Goal: Task Accomplishment & Management: Manage account settings

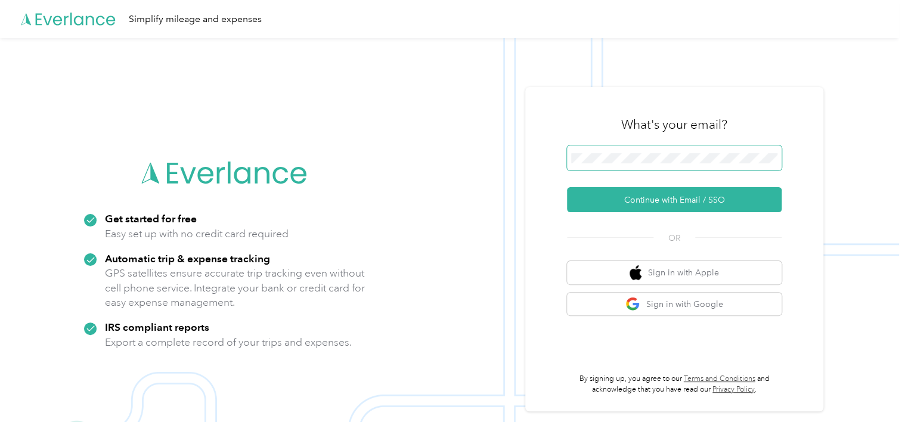
click at [708, 145] on span at bounding box center [674, 157] width 215 height 25
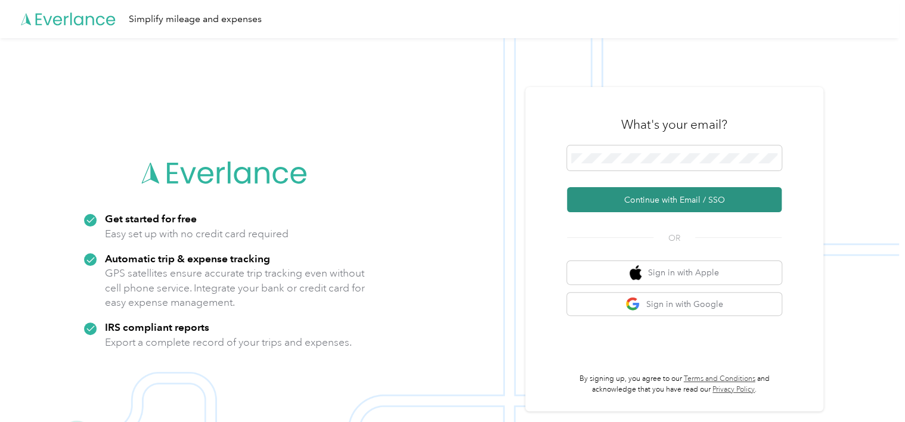
click at [703, 205] on button "Continue with Email / SSO" at bounding box center [674, 199] width 215 height 25
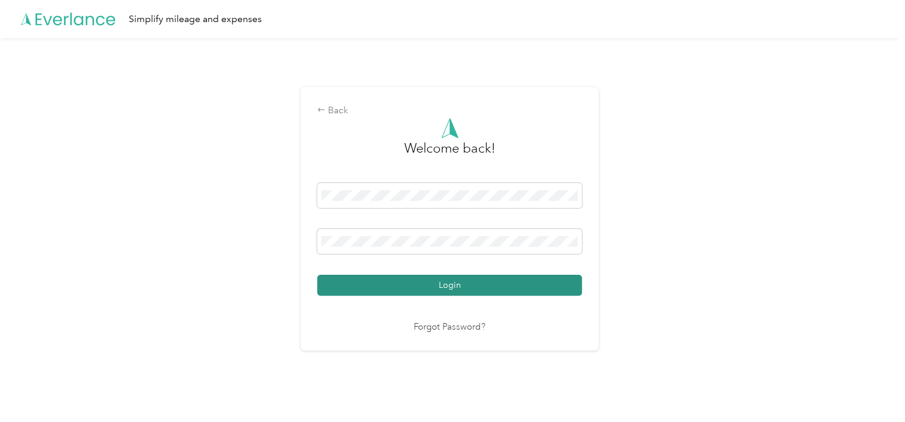
click at [472, 291] on button "Login" at bounding box center [449, 285] width 265 height 21
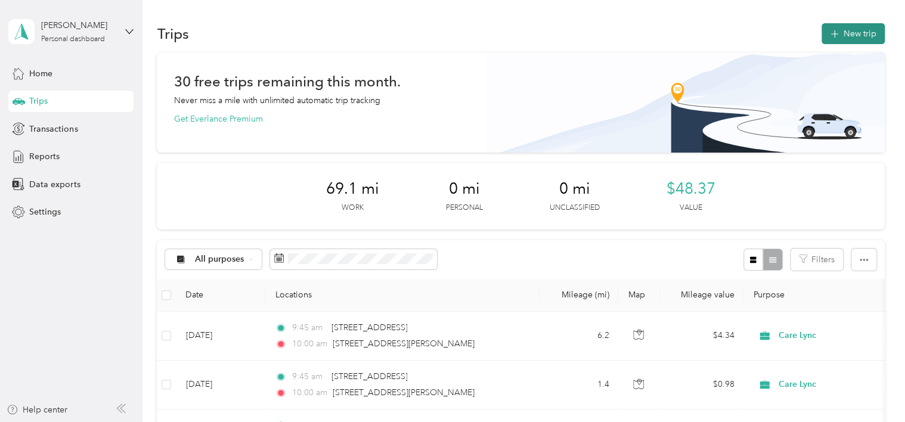
click at [839, 34] on button "New trip" at bounding box center [852, 33] width 63 height 21
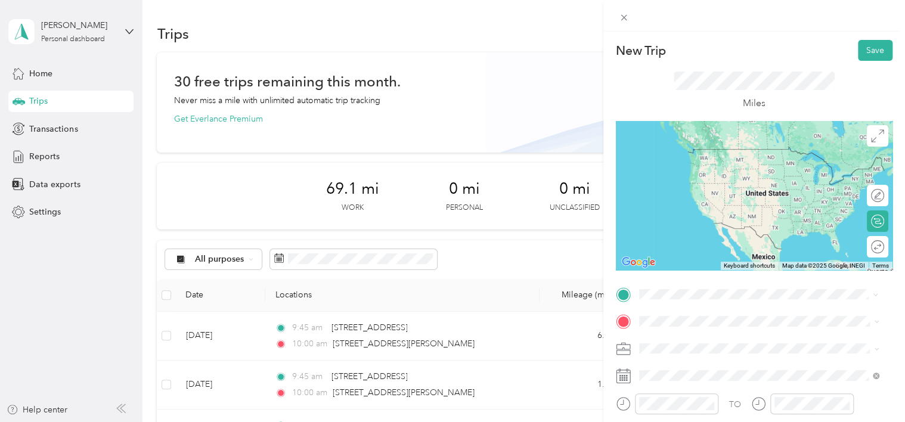
click at [716, 148] on span "[STREET_ADDRESS][US_STATE]" at bounding box center [720, 149] width 119 height 11
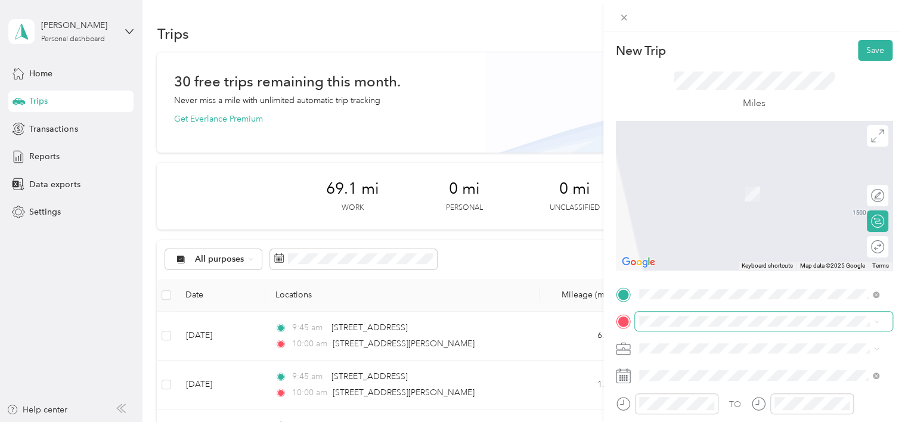
click at [672, 327] on span at bounding box center [764, 321] width 258 height 19
click at [691, 172] on span "[STREET_ADDRESS][US_STATE]" at bounding box center [720, 176] width 119 height 11
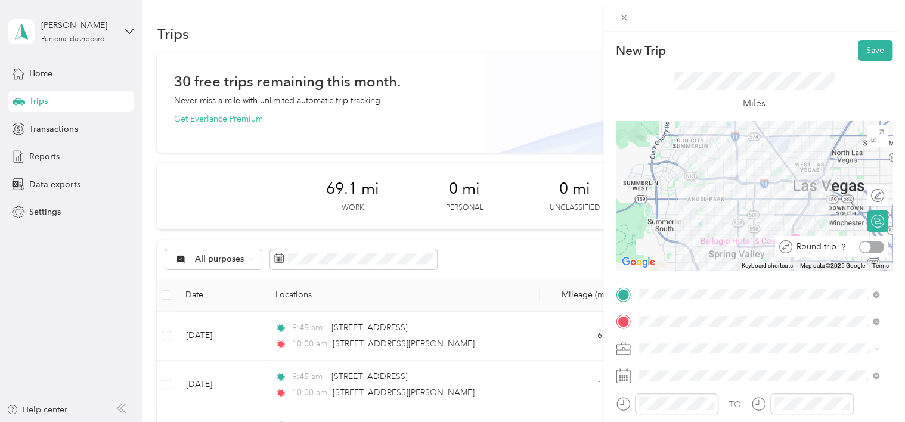
click at [869, 252] on div at bounding box center [871, 247] width 25 height 13
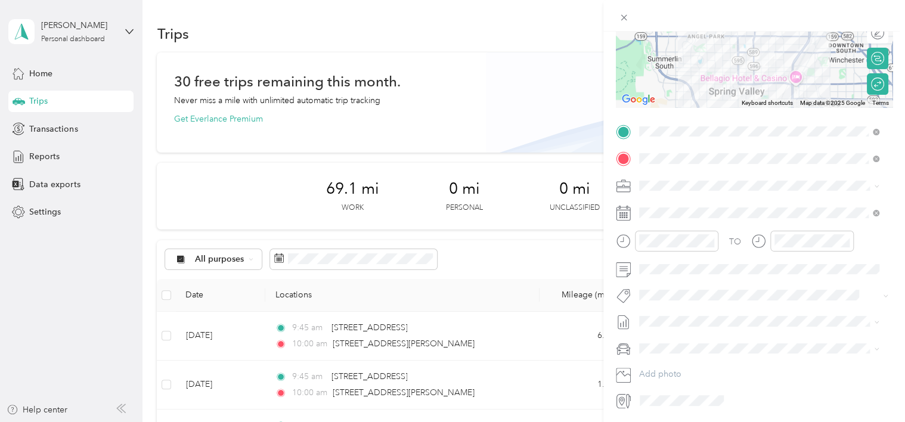
scroll to position [203, 0]
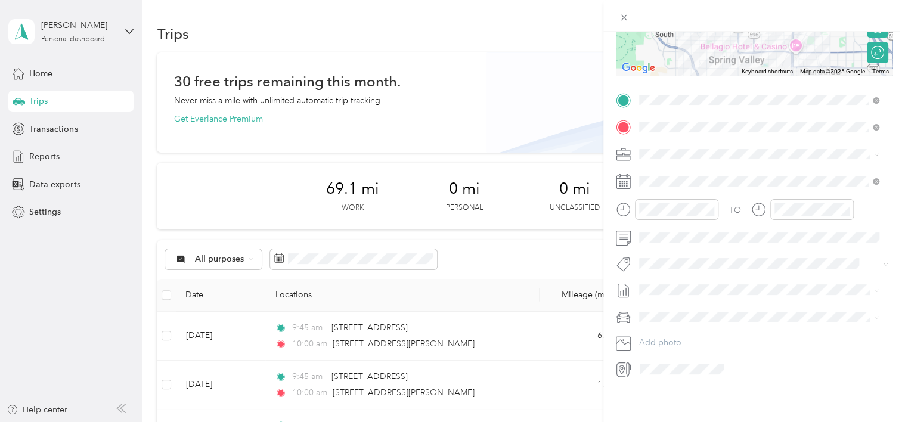
click at [622, 202] on icon at bounding box center [623, 209] width 15 height 15
click at [620, 202] on icon at bounding box center [623, 209] width 15 height 15
click at [655, 227] on div "12" at bounding box center [651, 226] width 29 height 17
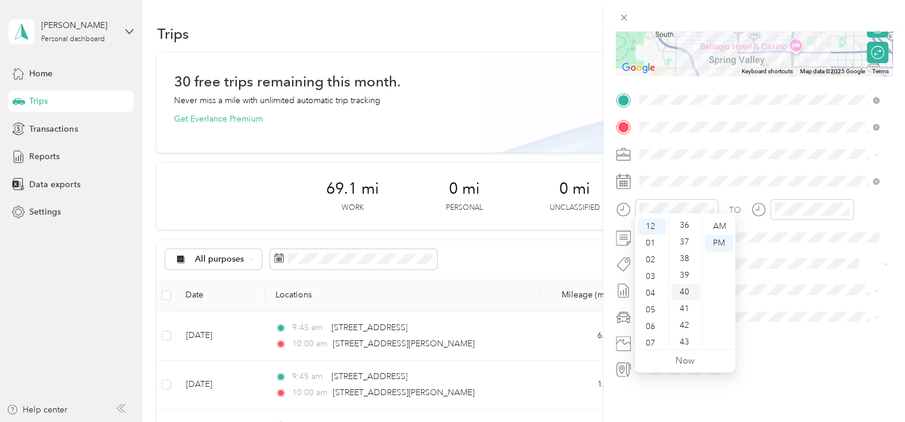
click at [687, 296] on div "40" at bounding box center [685, 292] width 29 height 17
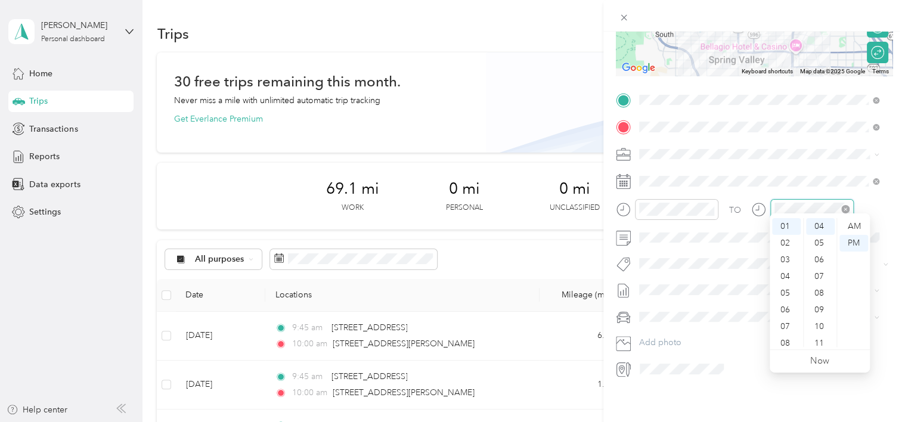
scroll to position [873, 0]
click at [851, 241] on div "PM" at bounding box center [853, 243] width 29 height 17
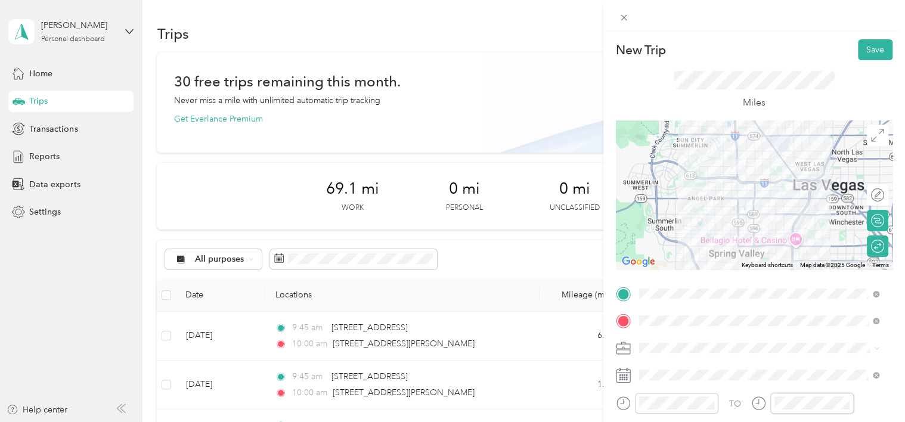
scroll to position [0, 0]
click at [863, 50] on button "Save" at bounding box center [875, 50] width 35 height 21
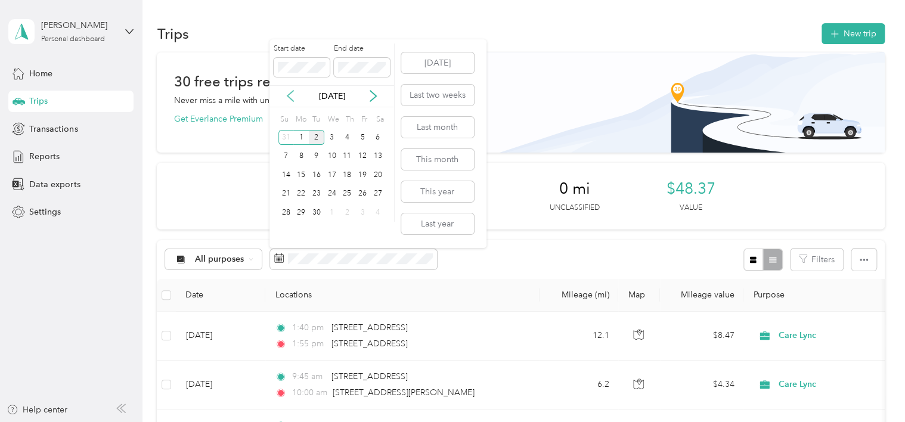
click at [291, 93] on icon at bounding box center [290, 96] width 6 height 11
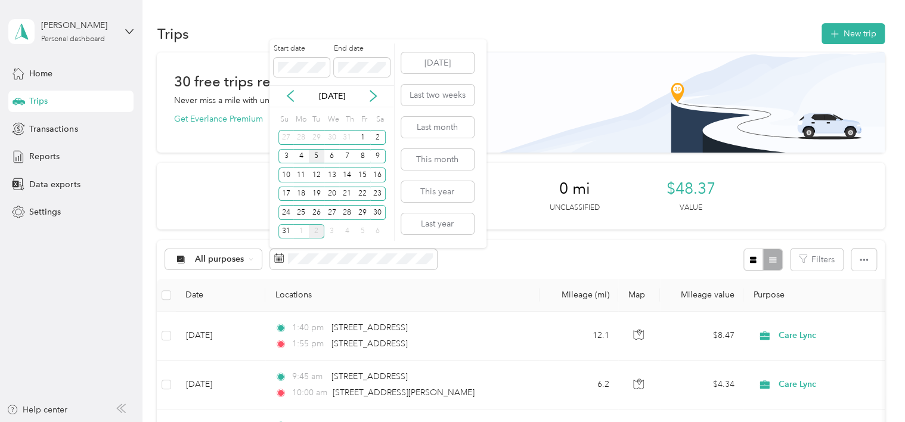
click at [311, 151] on div "5" at bounding box center [316, 156] width 15 height 15
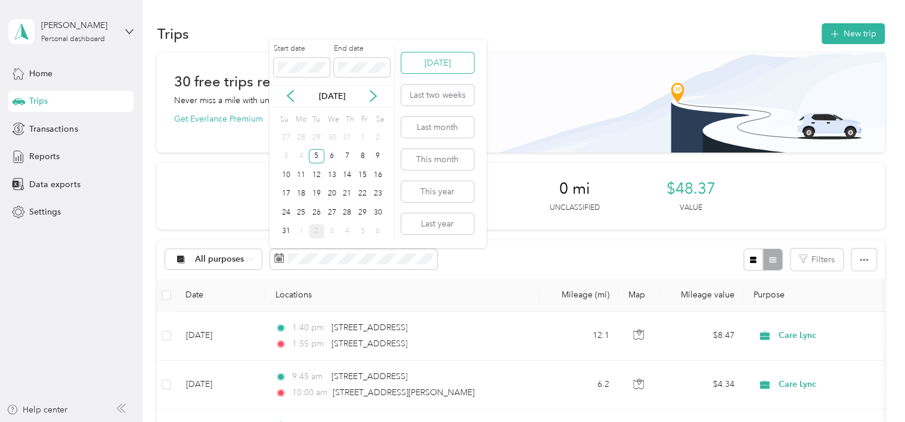
click at [410, 64] on button "[DATE]" at bounding box center [437, 62] width 73 height 21
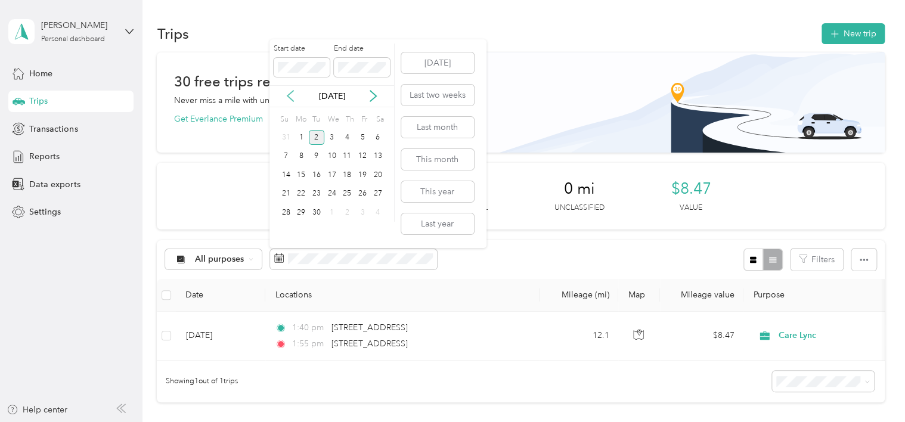
click at [293, 98] on icon at bounding box center [290, 96] width 12 height 12
click at [318, 154] on div "5" at bounding box center [316, 156] width 15 height 15
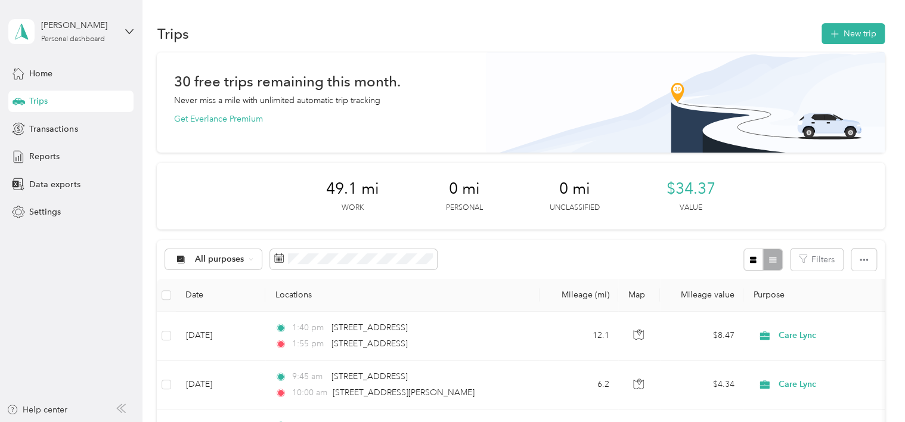
click at [510, 238] on div "30 free trips remaining this month. Never miss a mile with unlimited automatic …" at bounding box center [520, 374] width 727 height 644
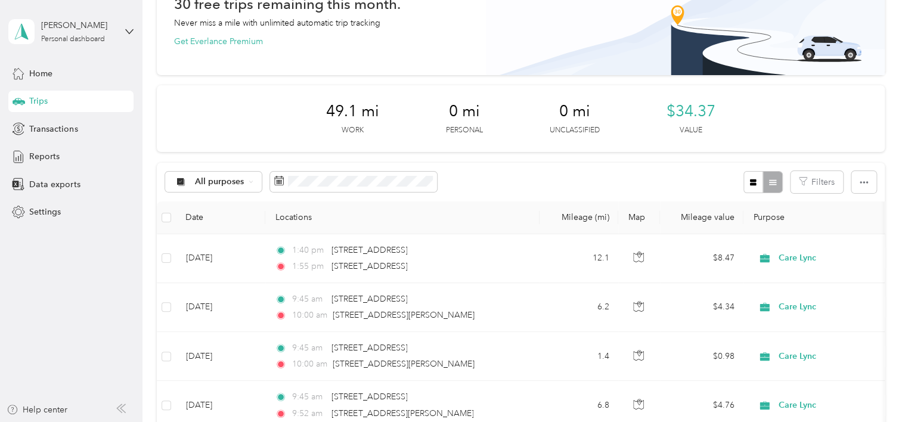
scroll to position [76, 0]
click at [868, 181] on button "button" at bounding box center [863, 183] width 25 height 22
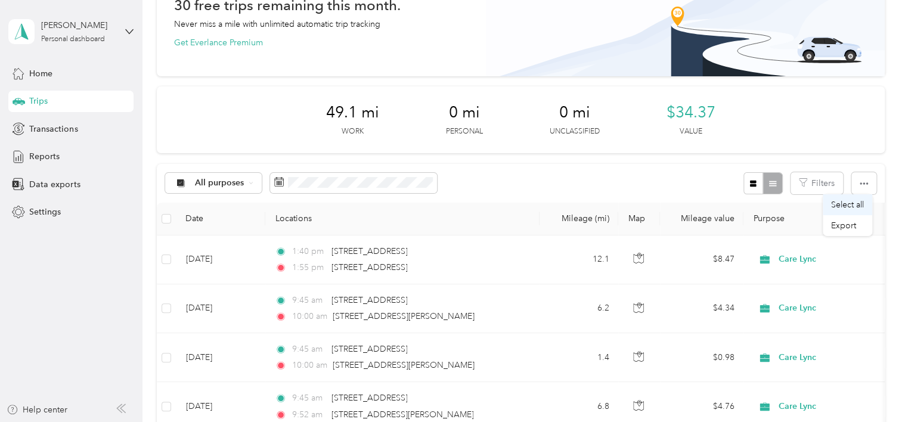
click at [860, 200] on span "Select all" at bounding box center [847, 205] width 33 height 10
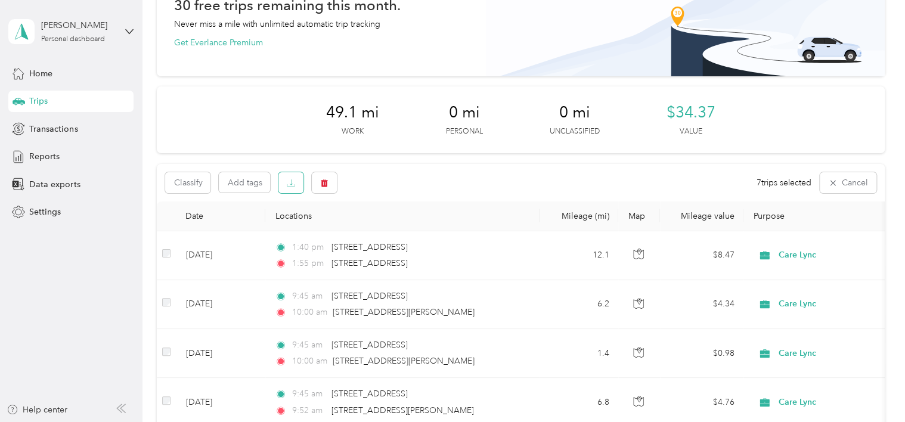
click at [291, 184] on icon "button" at bounding box center [291, 183] width 8 height 8
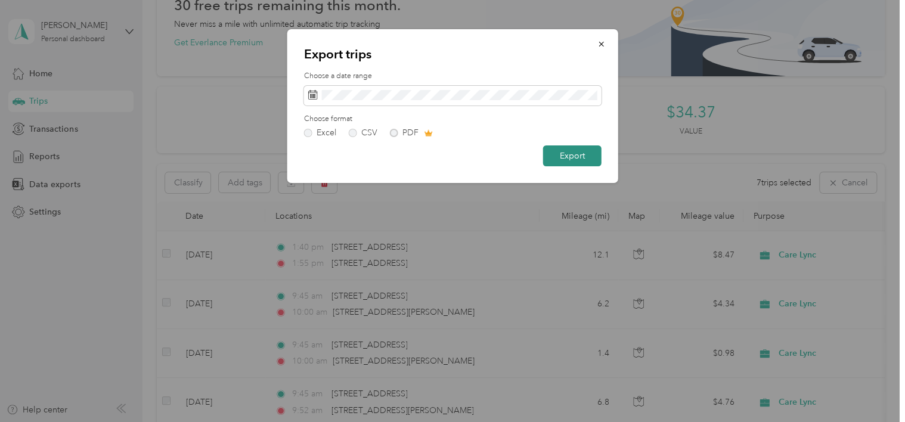
click at [562, 159] on button "Export" at bounding box center [572, 155] width 58 height 21
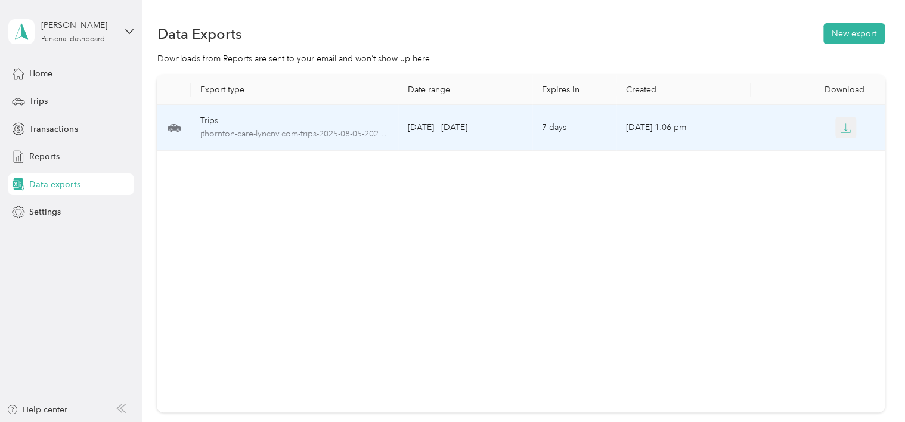
click at [844, 128] on icon "button" at bounding box center [846, 126] width 4 height 7
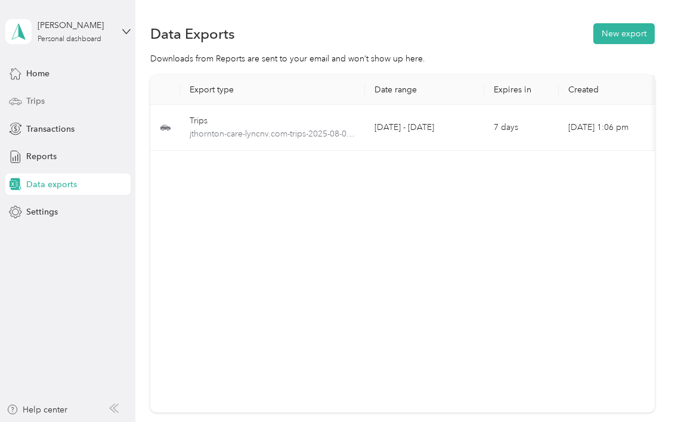
click at [61, 103] on div "Trips" at bounding box center [67, 101] width 125 height 21
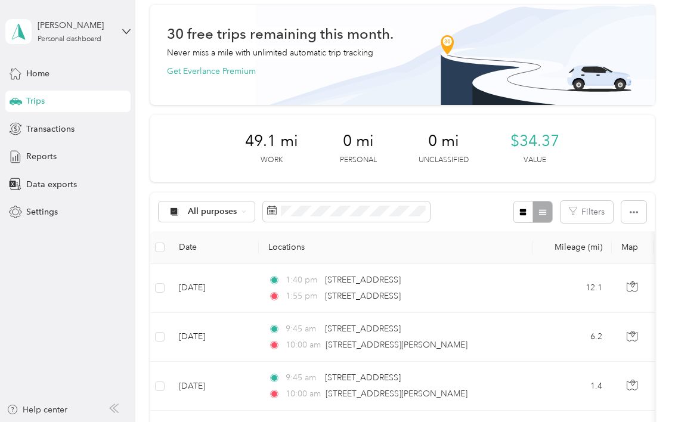
scroll to position [45, 0]
